Goal: Transaction & Acquisition: Book appointment/travel/reservation

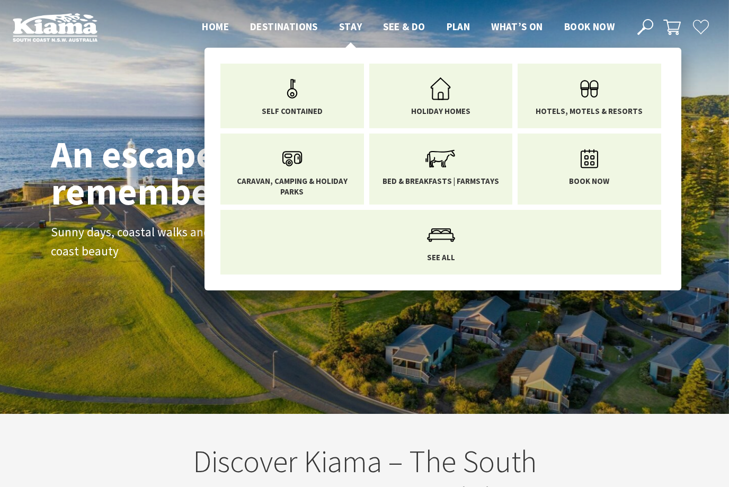
click at [346, 24] on span "Stay" at bounding box center [350, 26] width 23 height 13
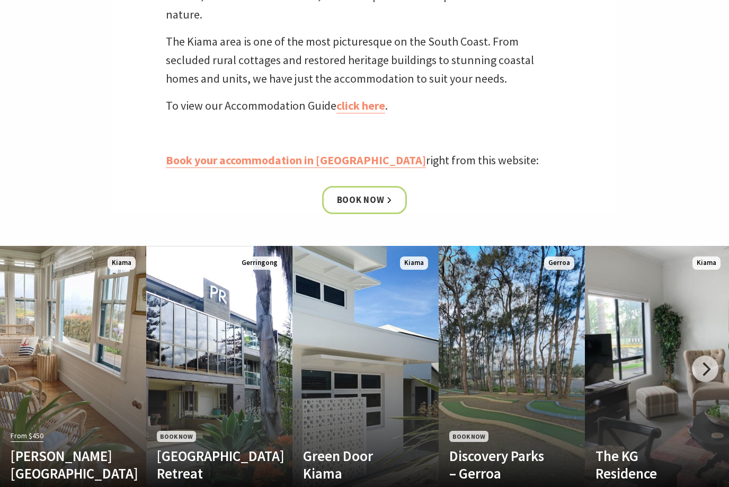
scroll to position [409, 0]
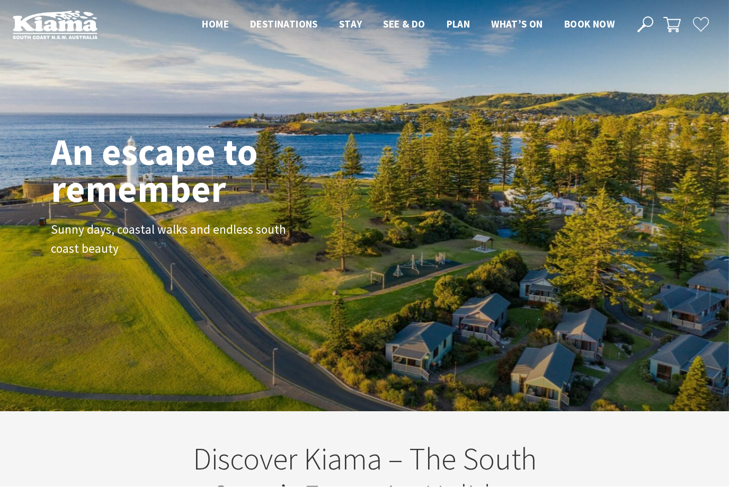
scroll to position [3, 0]
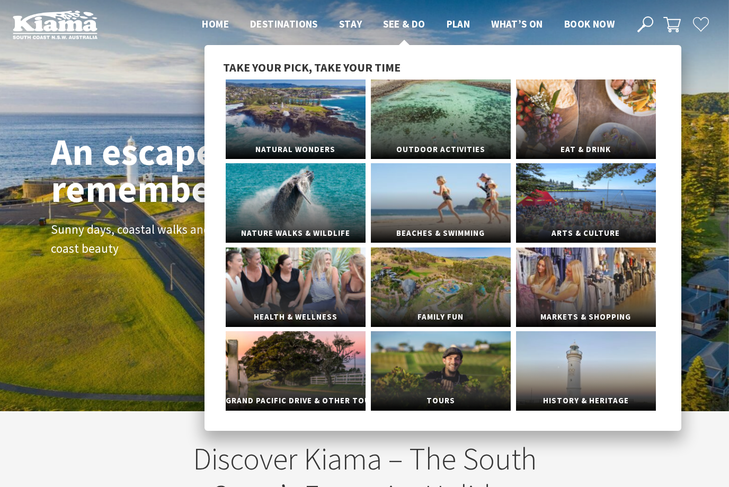
click at [404, 25] on span "See & Do" at bounding box center [404, 23] width 42 height 13
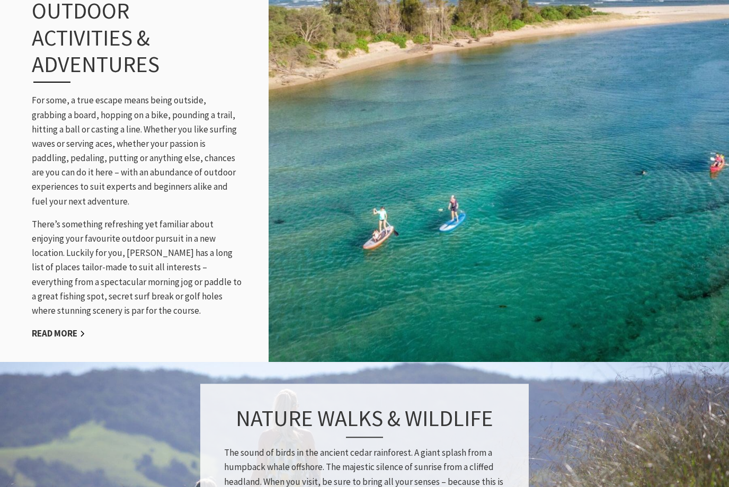
scroll to position [1140, 0]
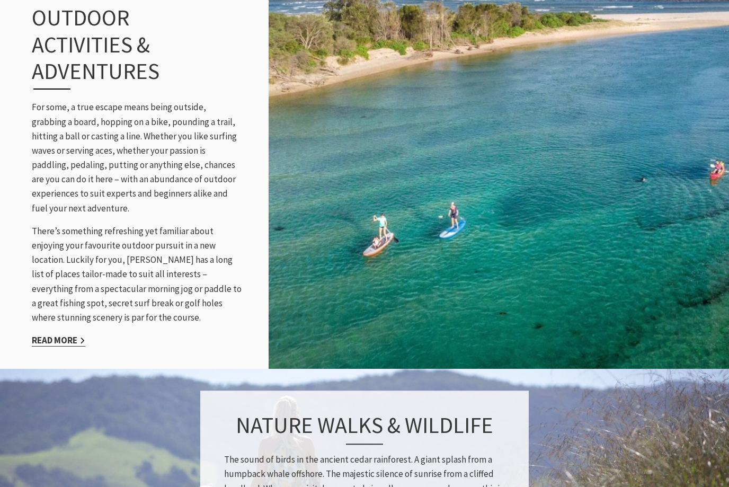
click at [61, 346] on link "Read More" at bounding box center [59, 340] width 54 height 12
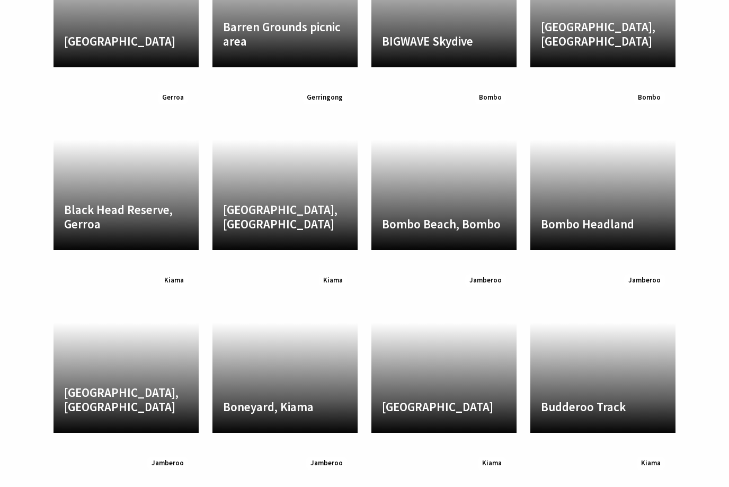
scroll to position [1322, 0]
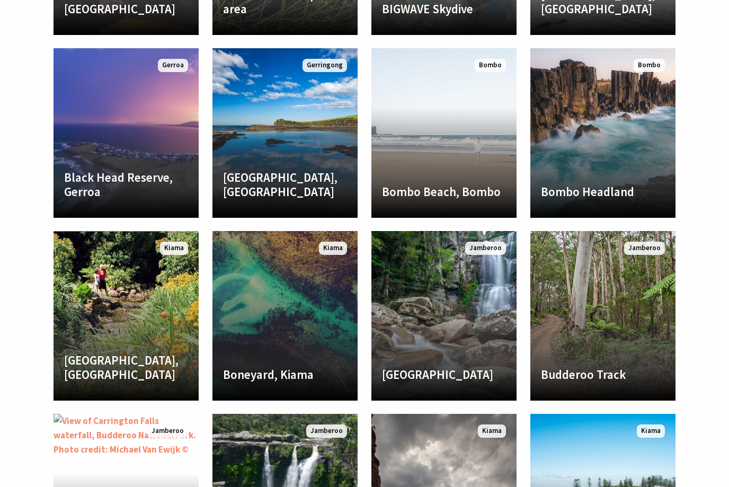
click at [264, 350] on link "Boneyard, Kiama A sheltered pebbly beach located on the northern side of Bombo …" at bounding box center [284, 316] width 145 height 170
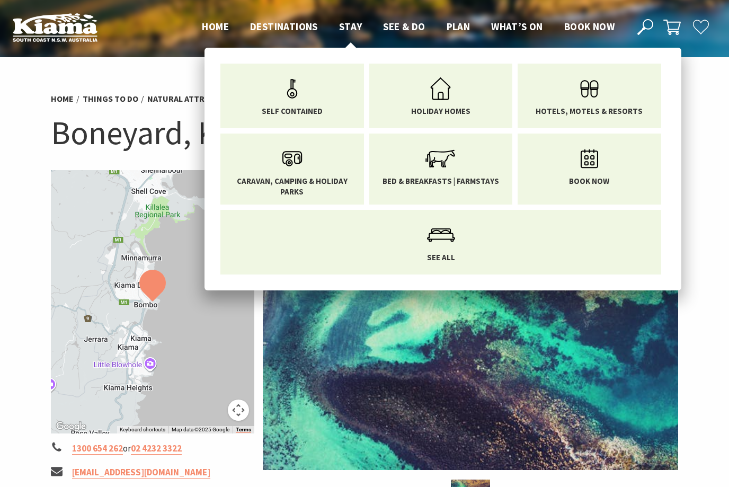
click at [355, 22] on span "Stay" at bounding box center [350, 26] width 23 height 13
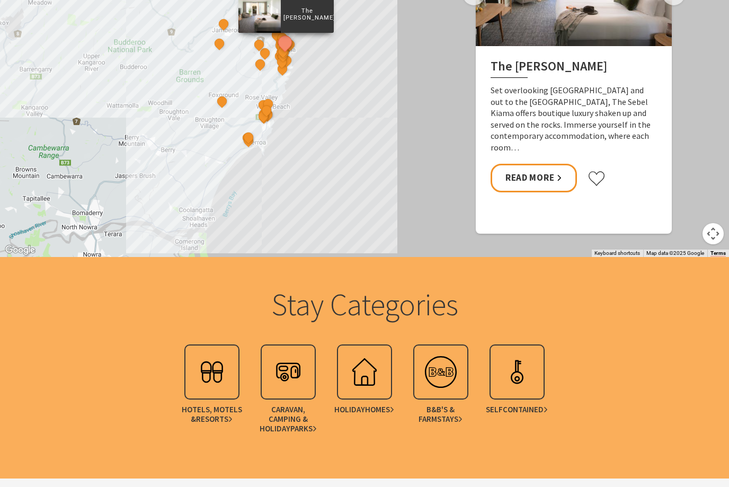
scroll to position [1045, 0]
click at [434, 424] on link "B&B's & Farmstays" at bounding box center [441, 391] width 76 height 94
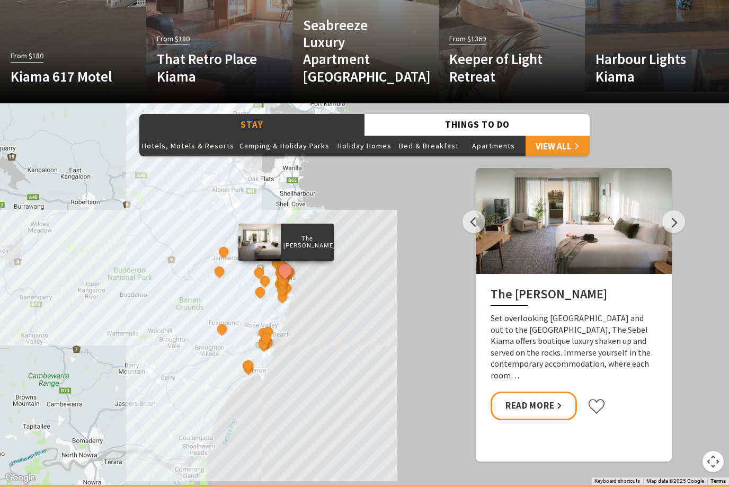
scroll to position [818, 0]
click at [547, 420] on link "Read More" at bounding box center [534, 406] width 86 height 28
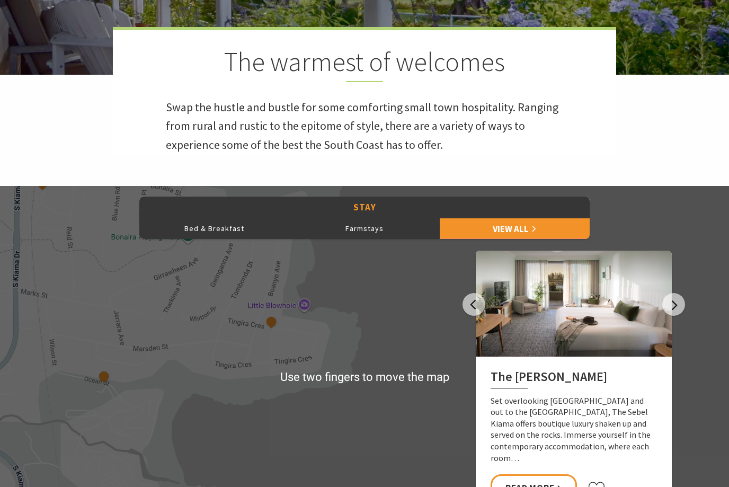
scroll to position [288, 0]
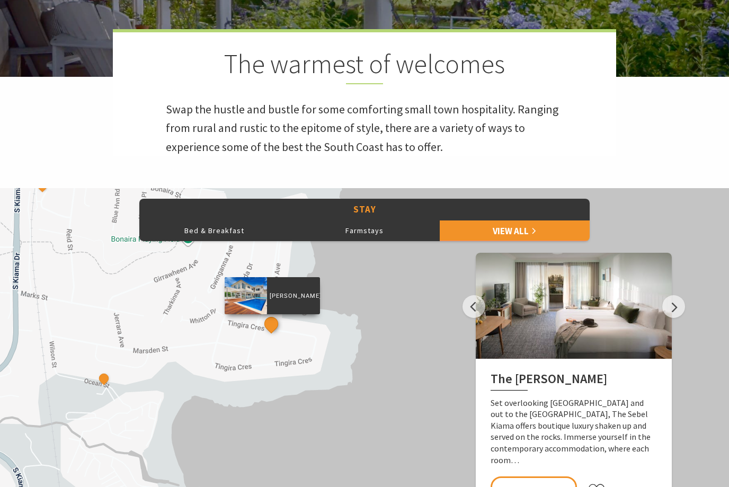
click at [273, 334] on button "See detail about Amaroo Kiama" at bounding box center [272, 324] width 20 height 20
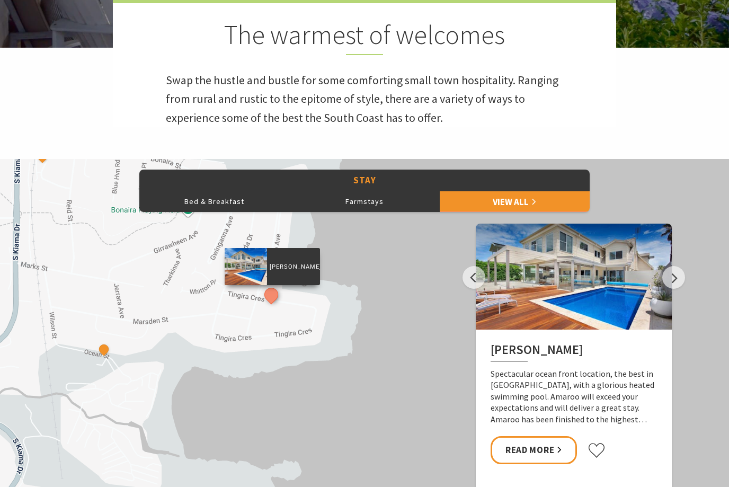
scroll to position [316, 0]
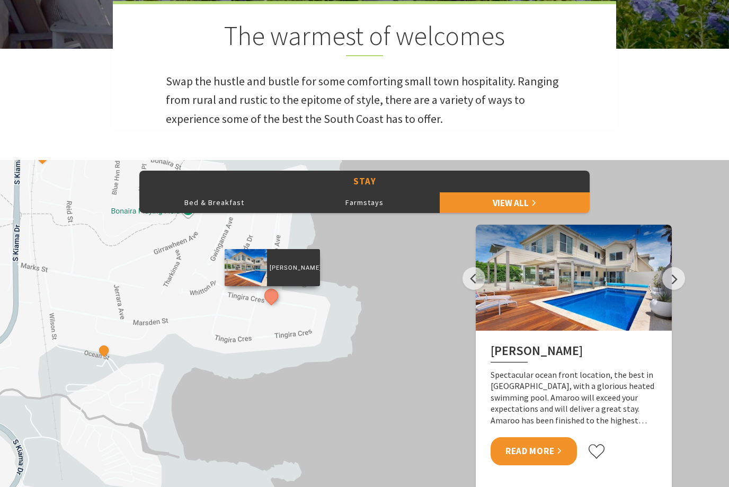
click at [552, 465] on link "Read More" at bounding box center [534, 451] width 86 height 28
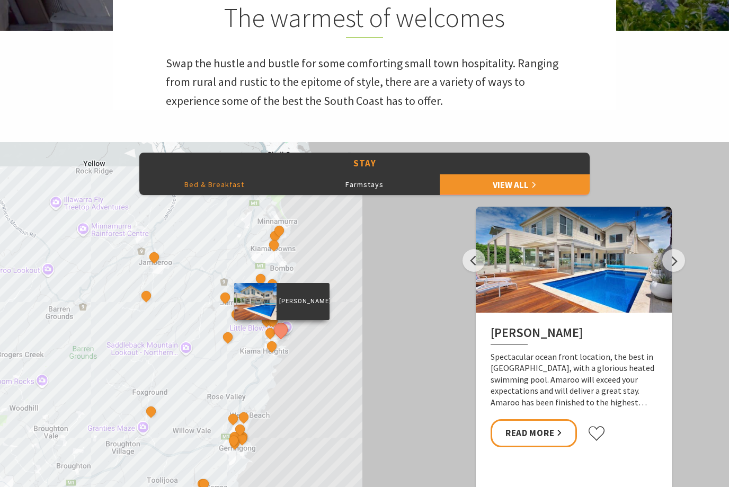
click at [206, 195] on button "Bed & Breakfast" at bounding box center [214, 184] width 150 height 21
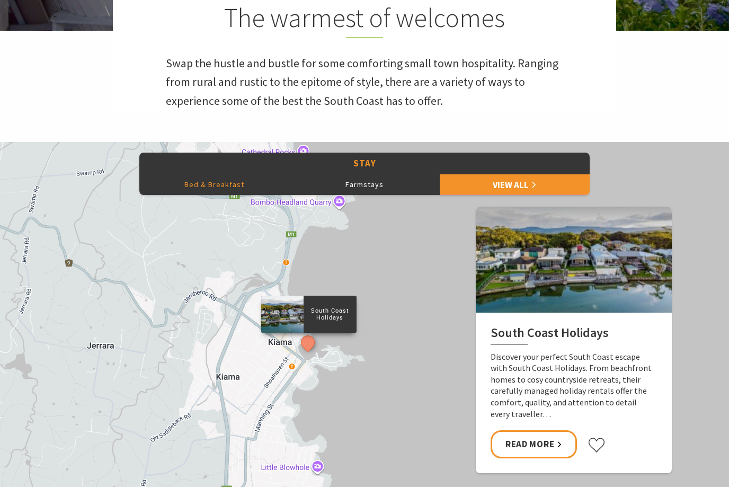
click at [307, 352] on button "See detail about South Coast Holidays" at bounding box center [308, 342] width 20 height 20
click at [338, 323] on p "South Coast Holidays" at bounding box center [330, 314] width 53 height 17
click at [295, 333] on div at bounding box center [282, 314] width 42 height 37
click at [309, 352] on button "See detail about South Coast Holidays" at bounding box center [308, 342] width 20 height 20
click at [313, 352] on button "See detail about South Coast Holidays" at bounding box center [308, 342] width 20 height 20
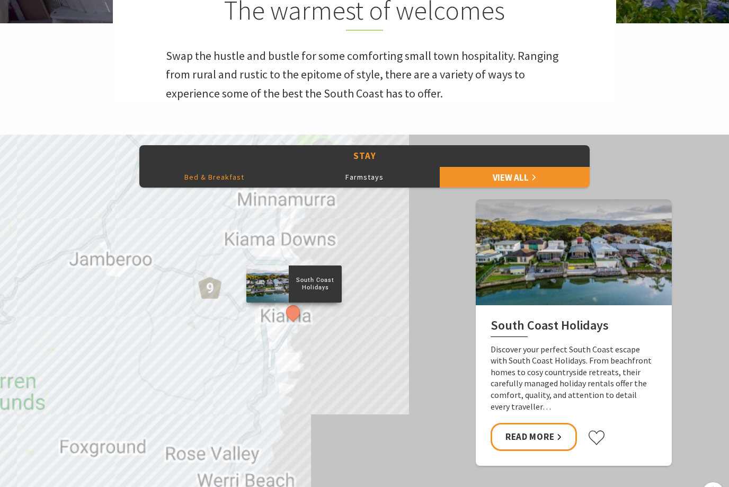
scroll to position [341, 0]
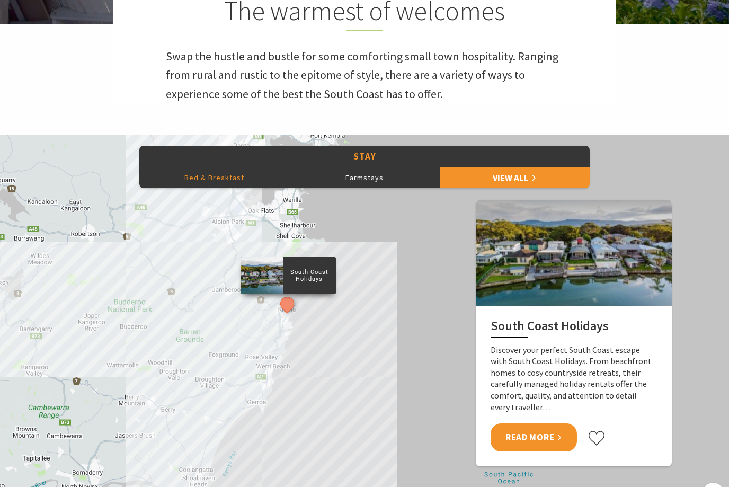
click at [556, 451] on link "Read More" at bounding box center [534, 437] width 86 height 28
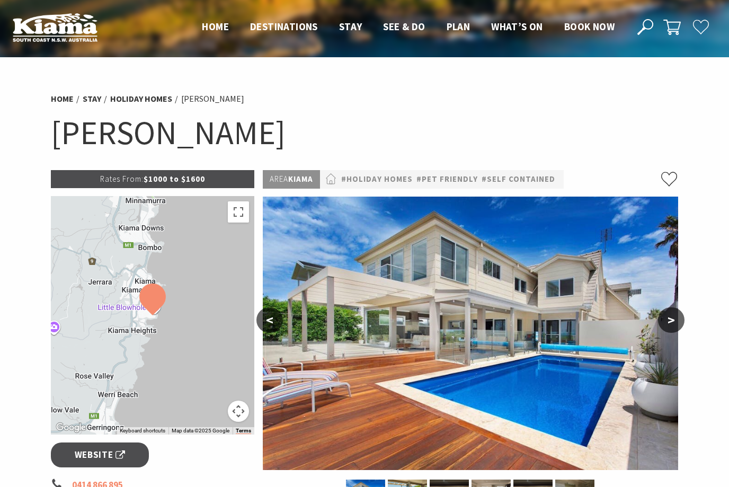
click at [674, 317] on button ">" at bounding box center [671, 319] width 26 height 25
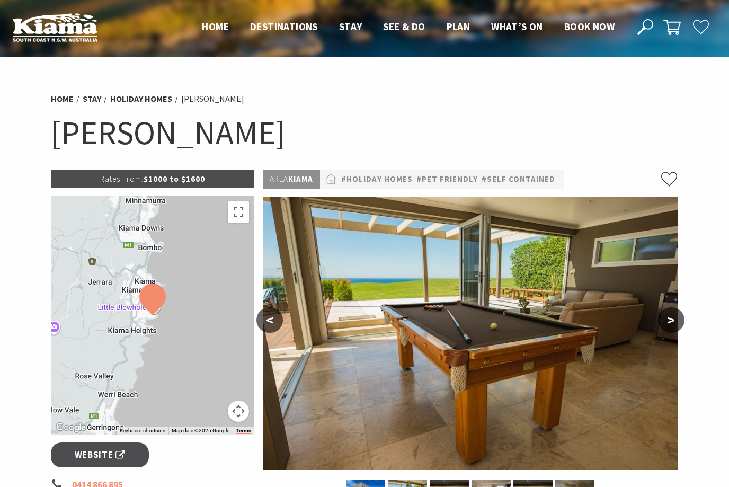
click at [669, 323] on button ">" at bounding box center [671, 319] width 26 height 25
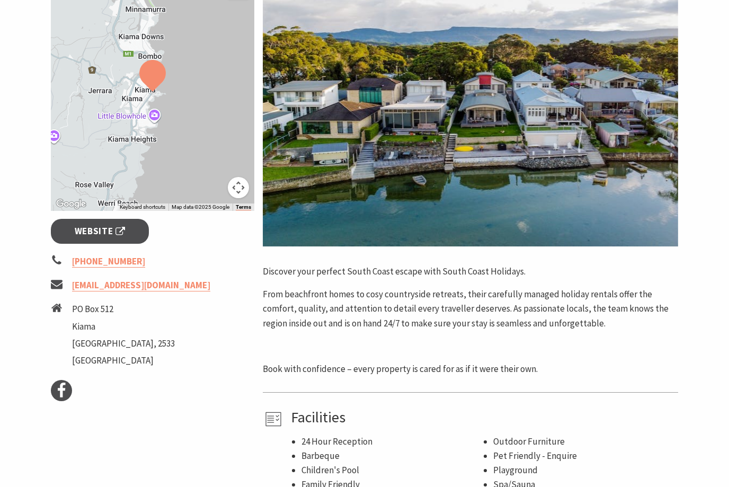
scroll to position [224, 0]
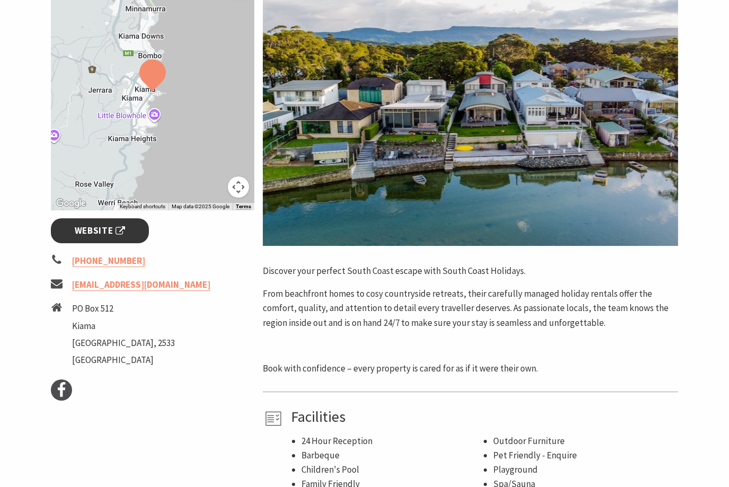
click at [78, 226] on span "Website" at bounding box center [100, 231] width 51 height 14
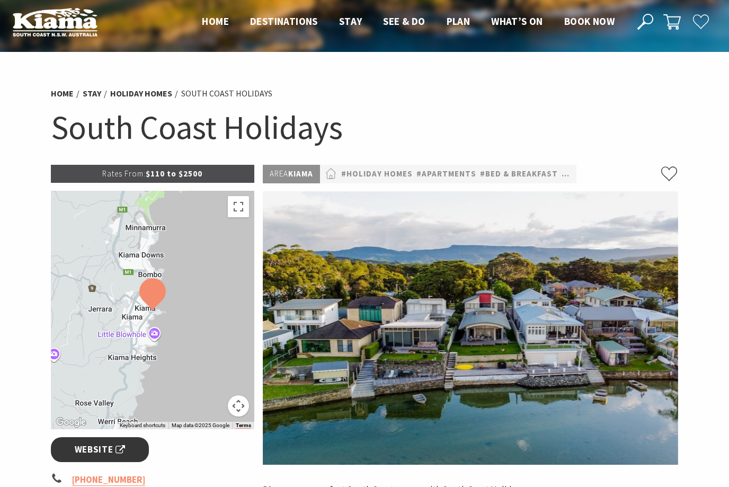
scroll to position [0, 0]
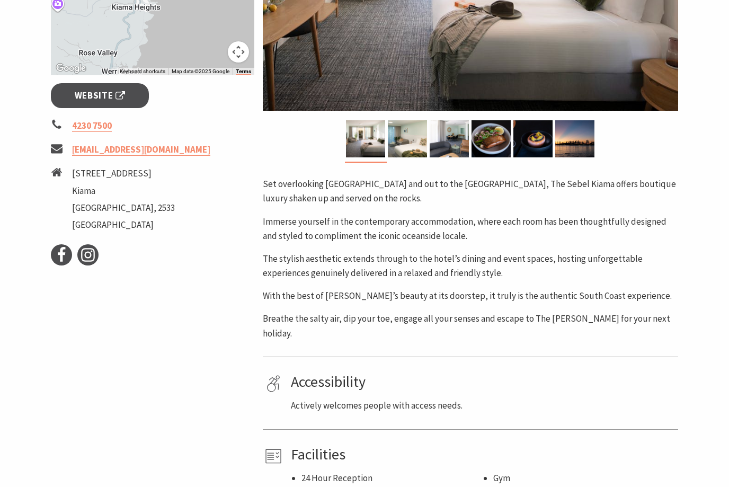
scroll to position [360, 0]
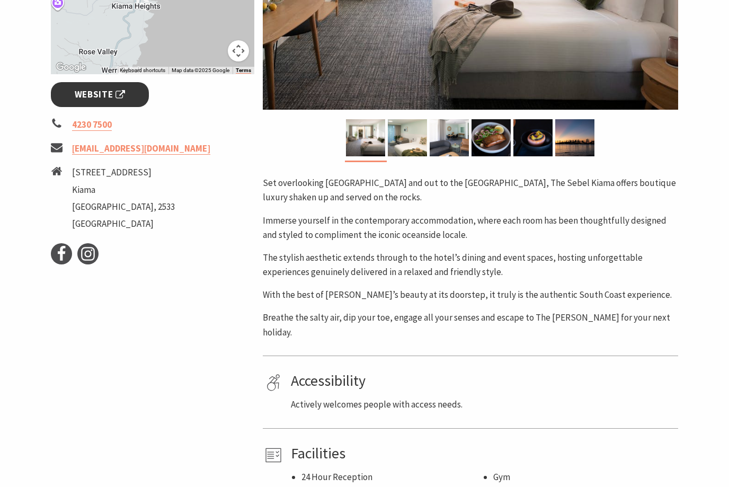
click at [101, 95] on span "Website" at bounding box center [100, 94] width 51 height 14
